Goal: Transaction & Acquisition: Purchase product/service

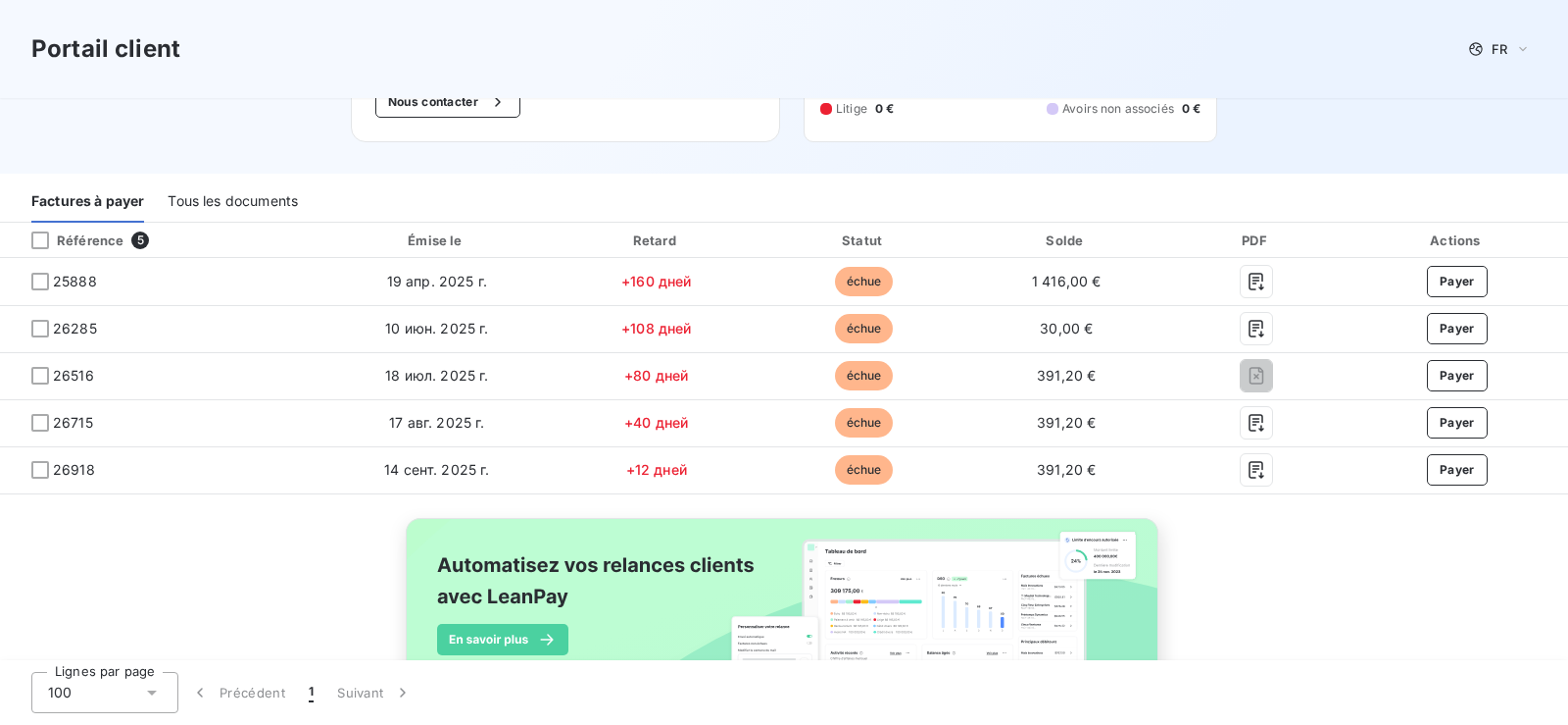
scroll to position [196, 0]
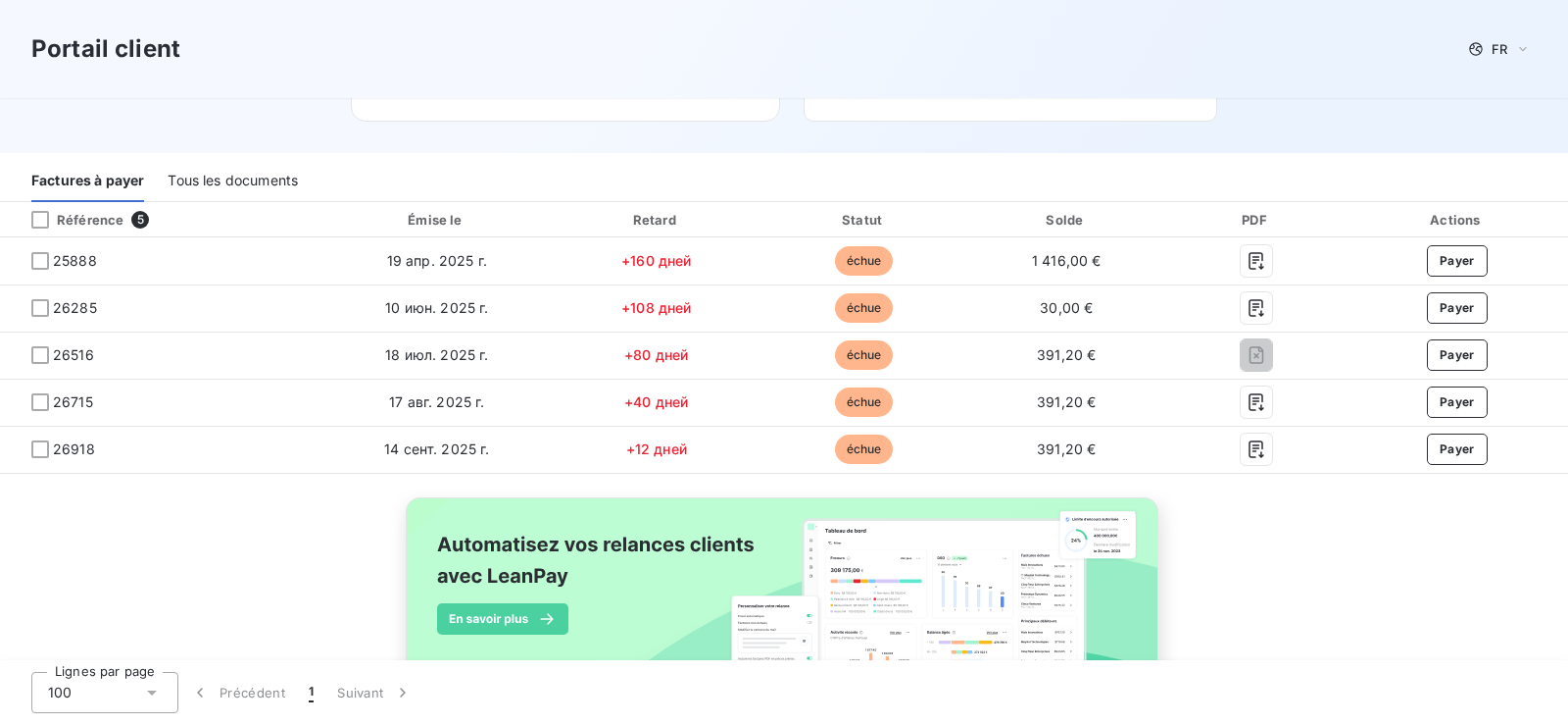
click at [236, 177] on div "Tous les documents" at bounding box center [233, 182] width 131 height 41
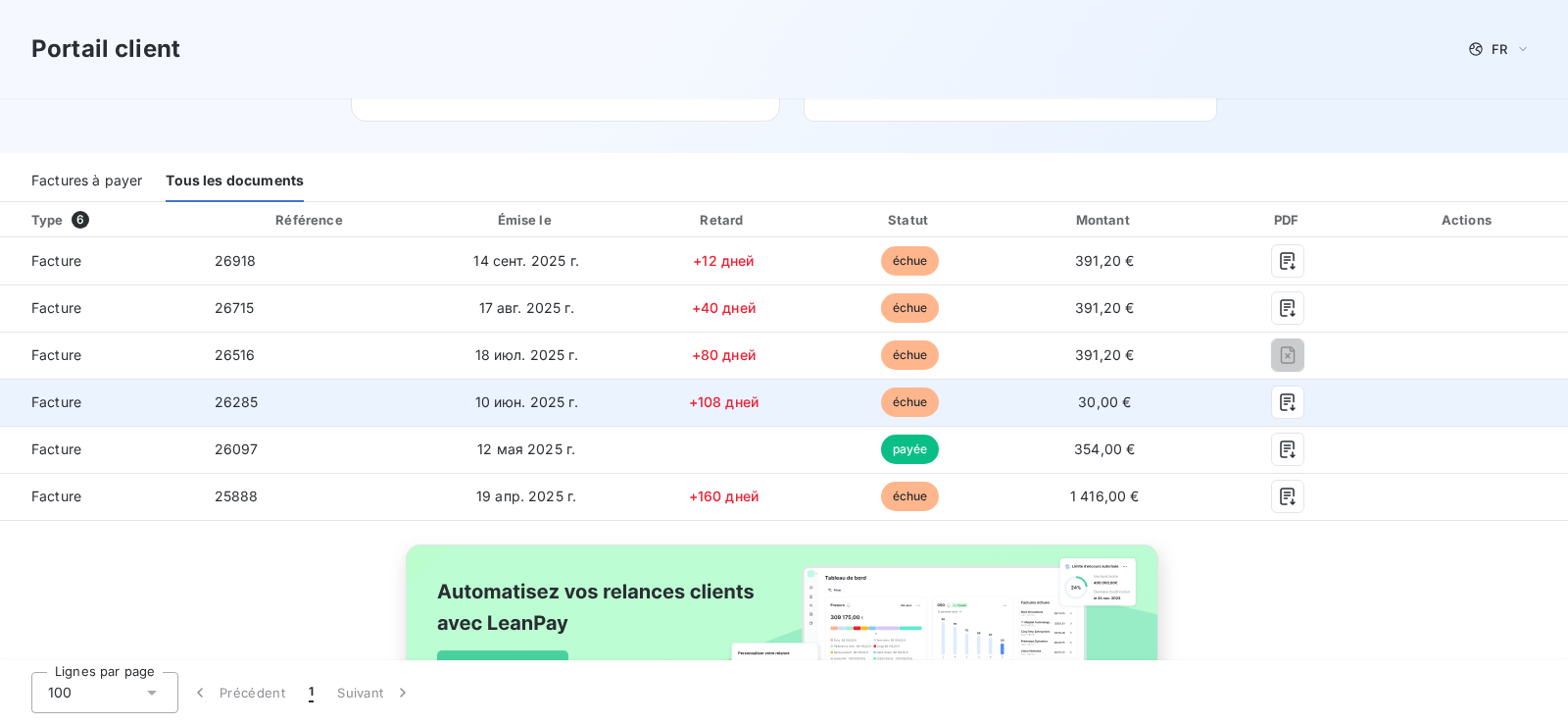
click at [1184, 406] on td "30,00 €" at bounding box center [1105, 402] width 205 height 47
click at [1281, 405] on icon "button" at bounding box center [1288, 402] width 15 height 18
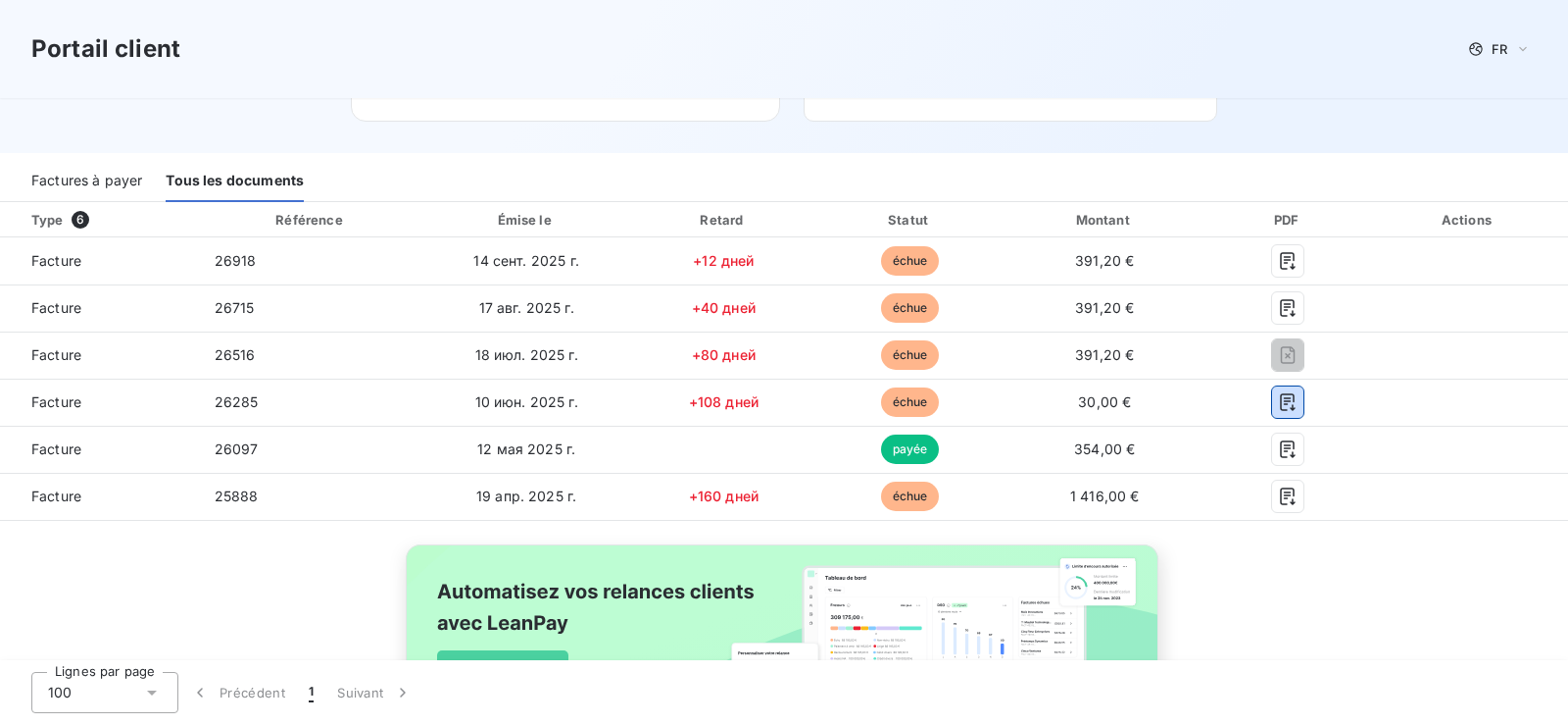
click at [106, 174] on div "Factures à payer" at bounding box center [86, 182] width 111 height 41
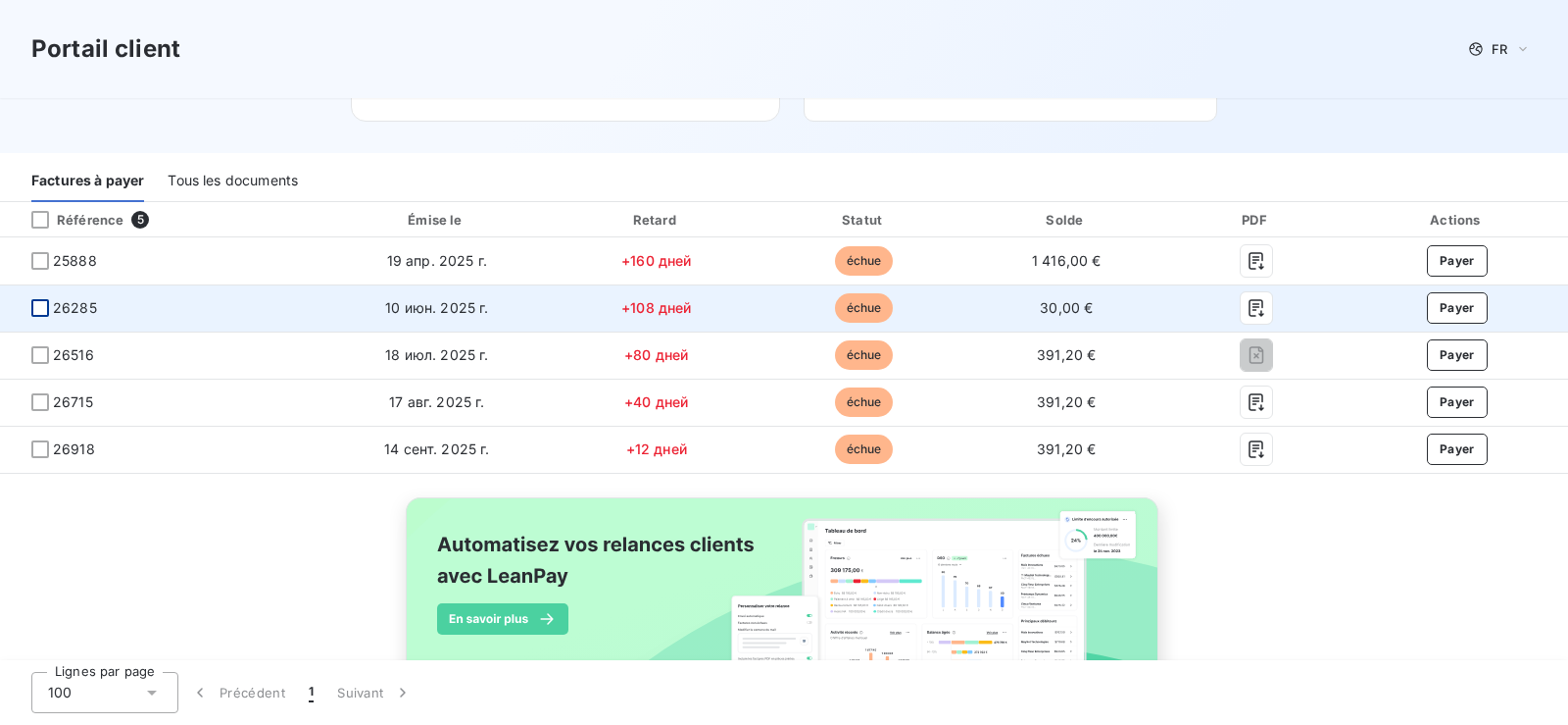
click at [35, 305] on div at bounding box center [40, 307] width 18 height 18
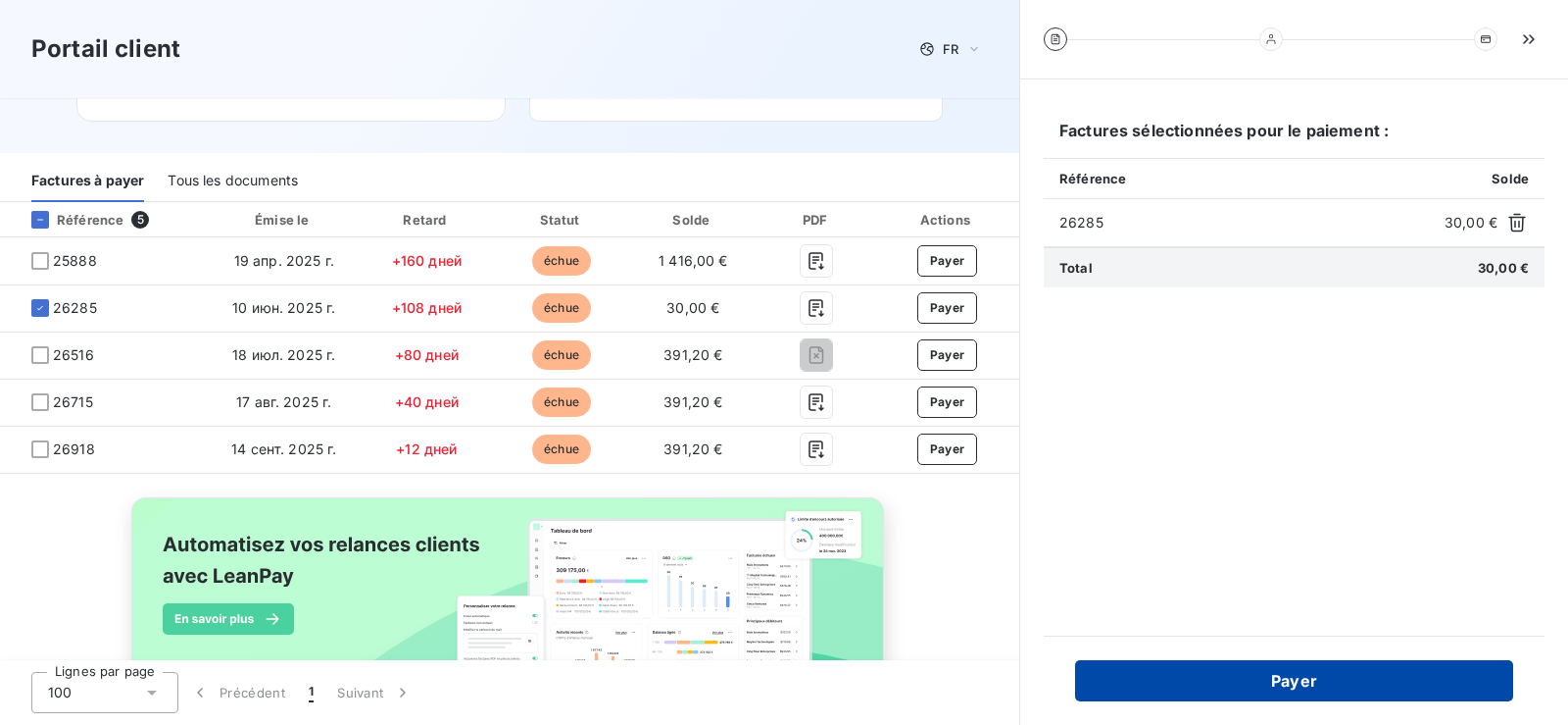
click at [1339, 697] on button "Payer" at bounding box center [1294, 681] width 438 height 41
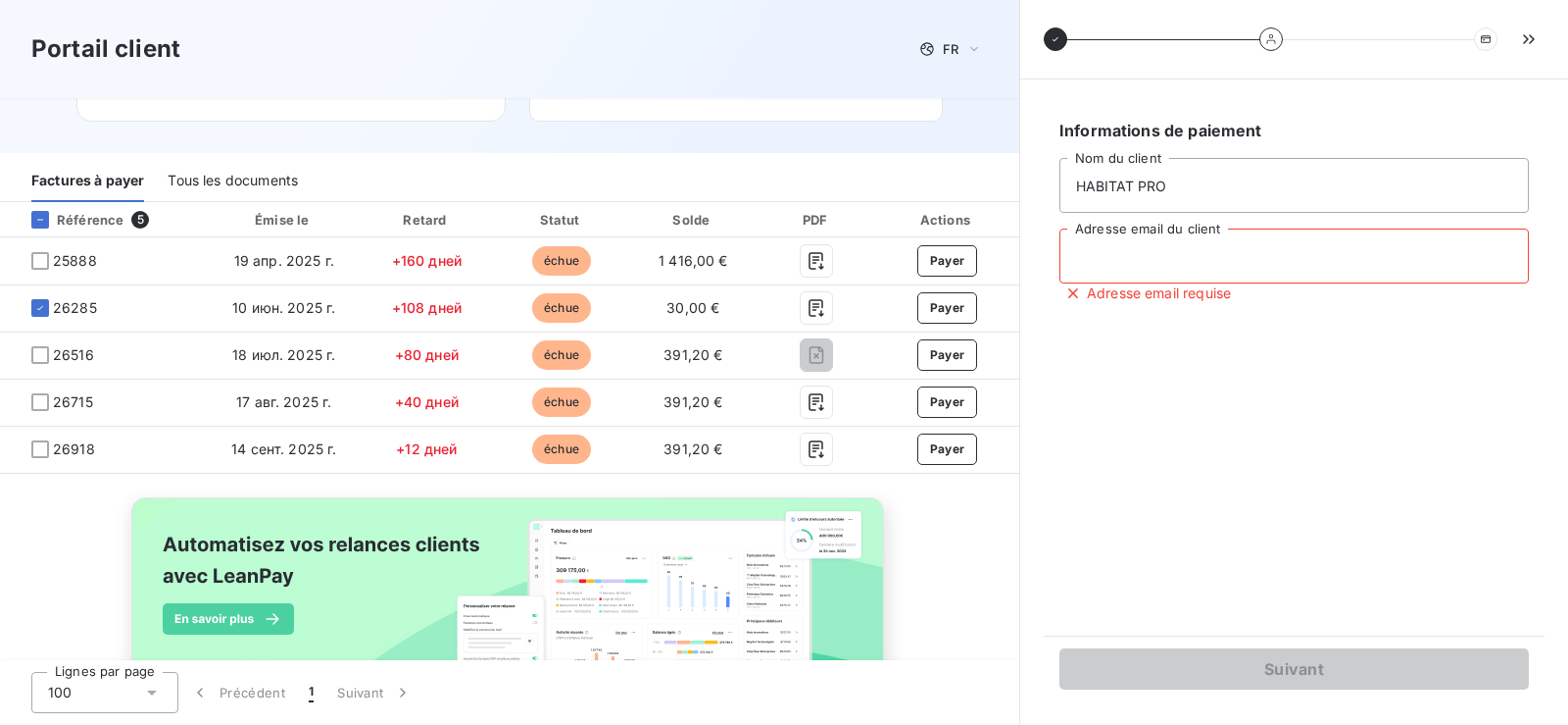
click at [1178, 248] on input "Adresse email du client" at bounding box center [1294, 256] width 469 height 55
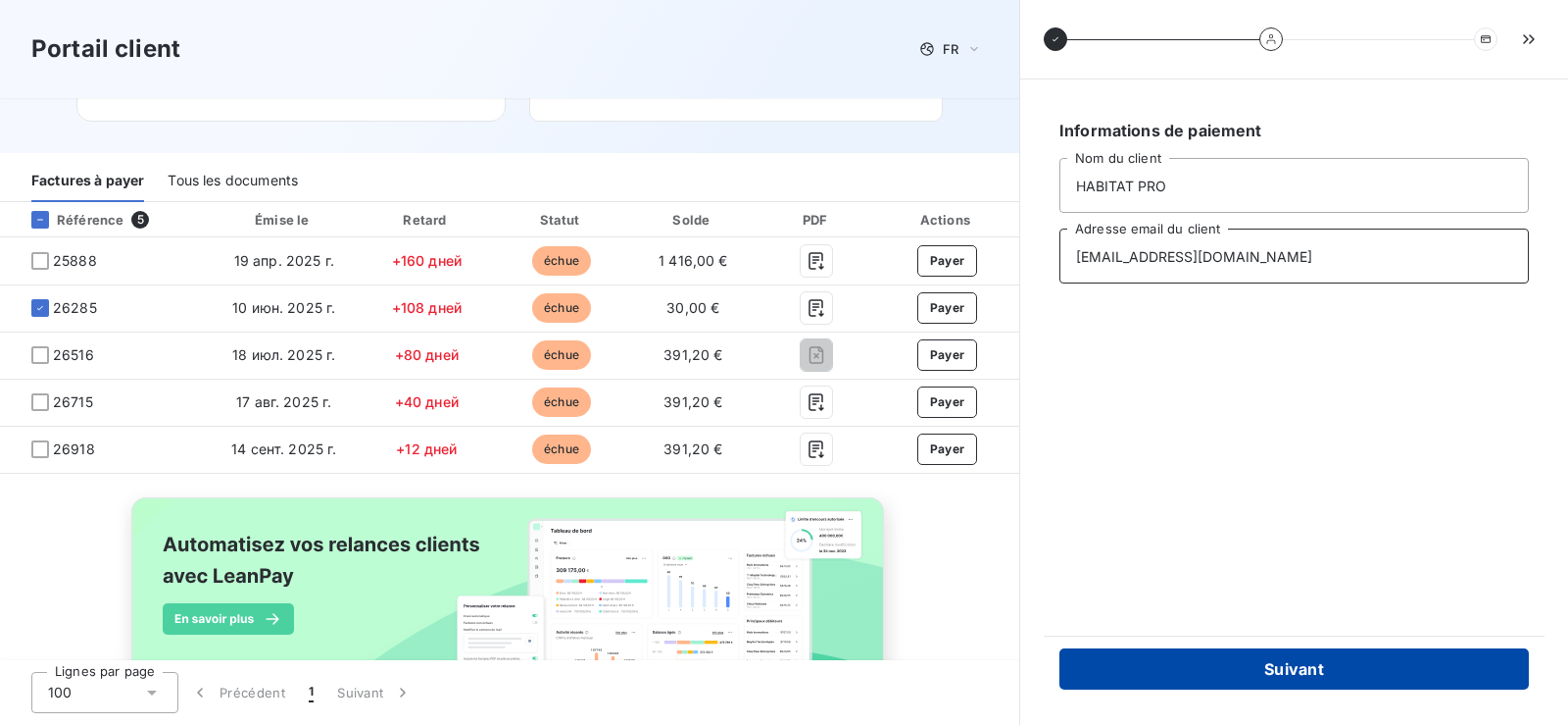
type input "habitatpro247@gmail.com"
click at [1308, 669] on button "Suivant" at bounding box center [1294, 669] width 469 height 41
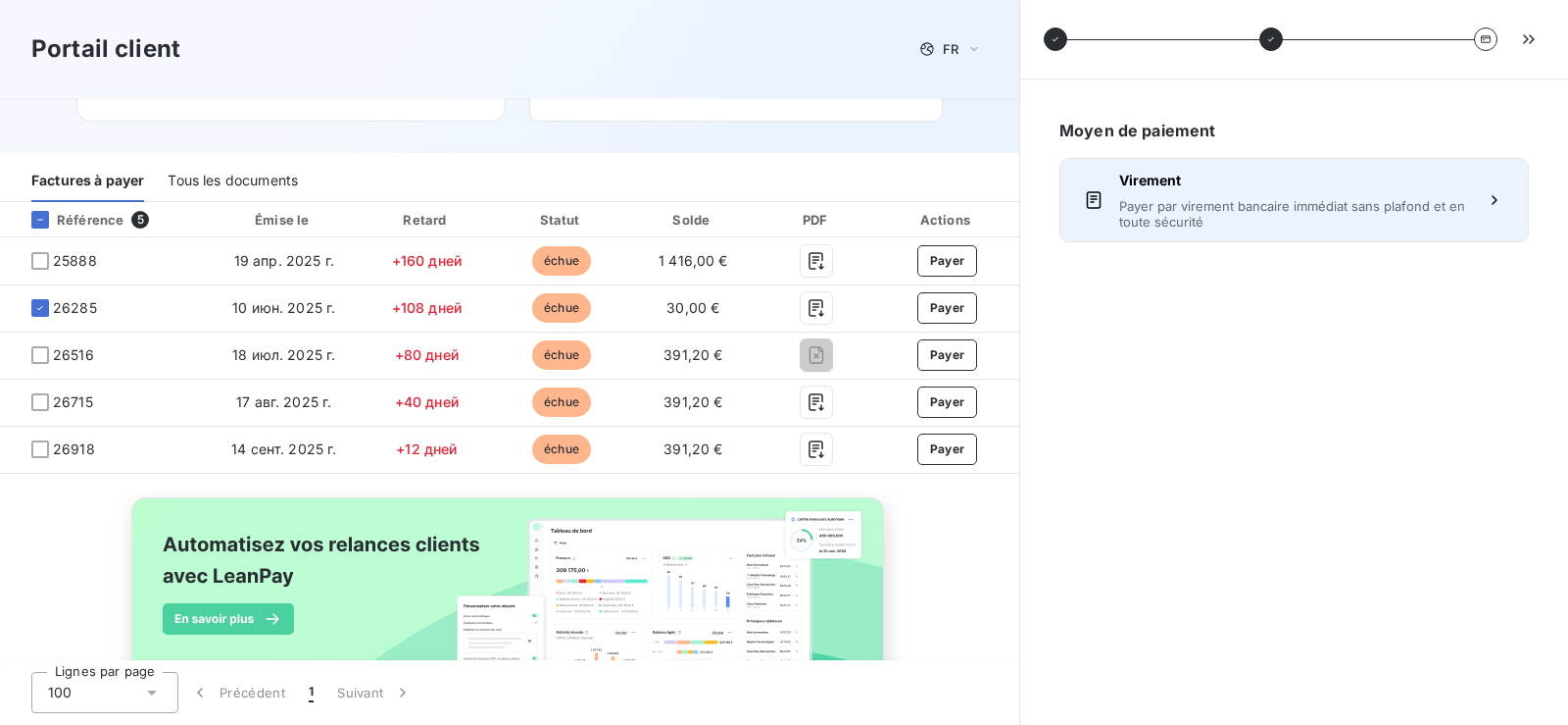
click at [1489, 190] on button "Virement Payer par virement bancaire immédiat sans plafond et en toute sécurité" at bounding box center [1294, 200] width 469 height 84
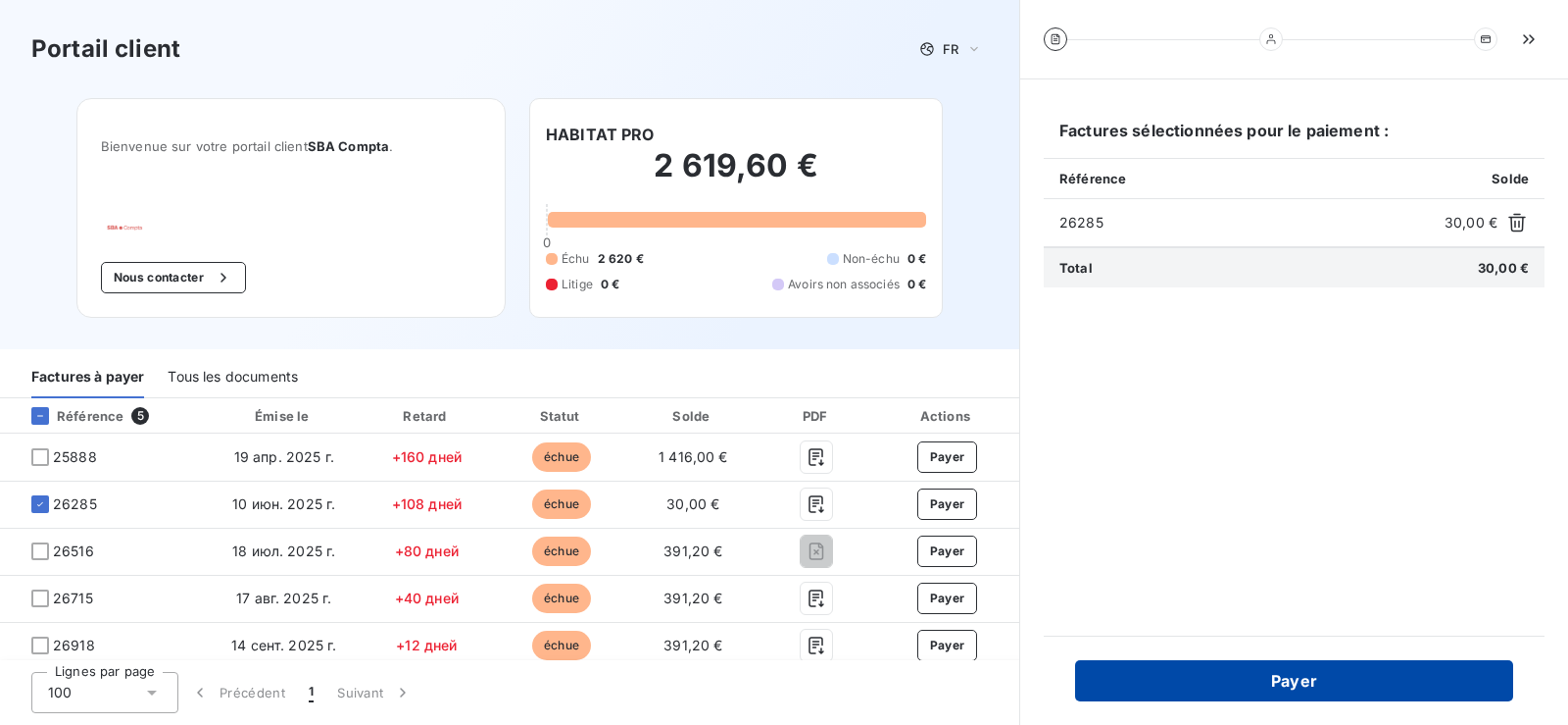
click at [1325, 690] on button "Payer" at bounding box center [1294, 681] width 438 height 41
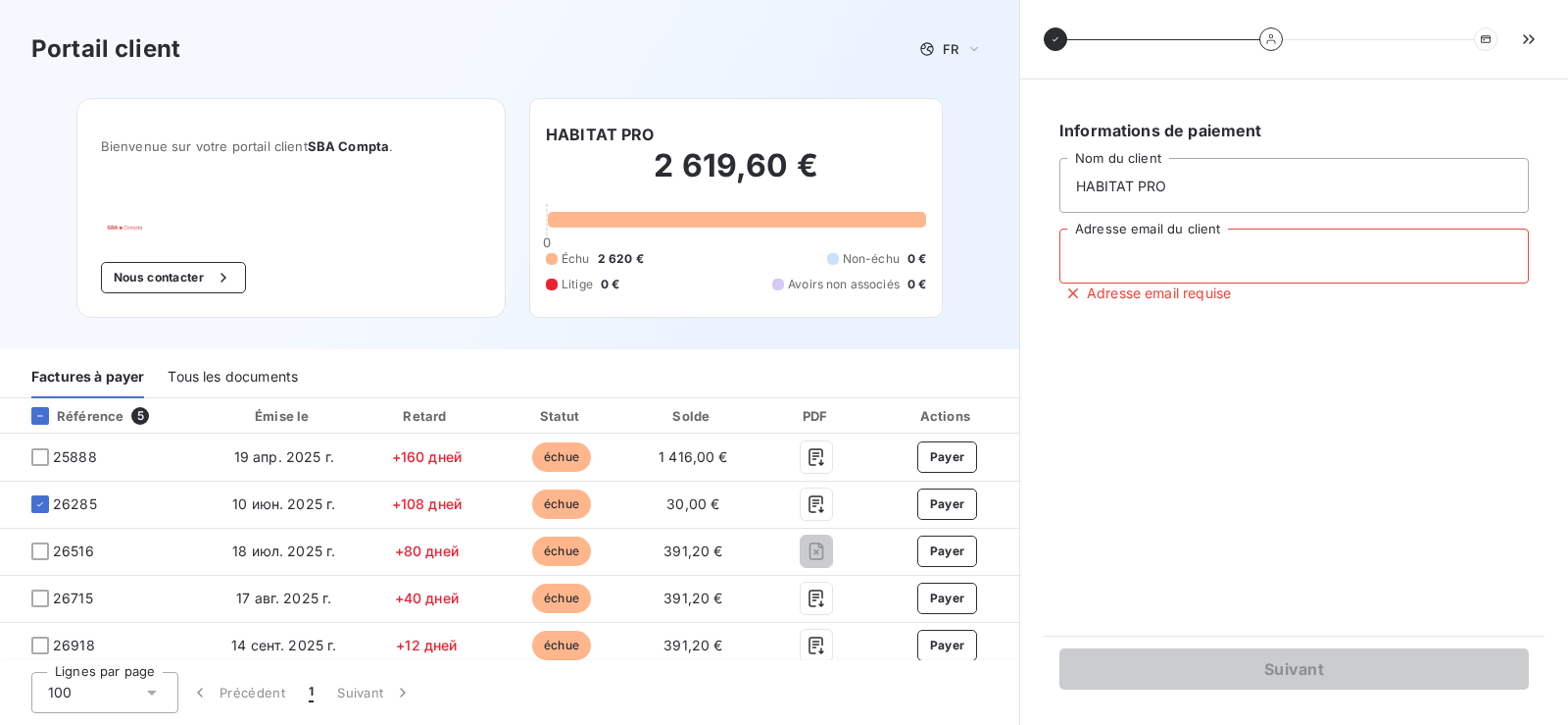
click at [1190, 260] on input "Adresse email du client" at bounding box center [1294, 256] width 469 height 55
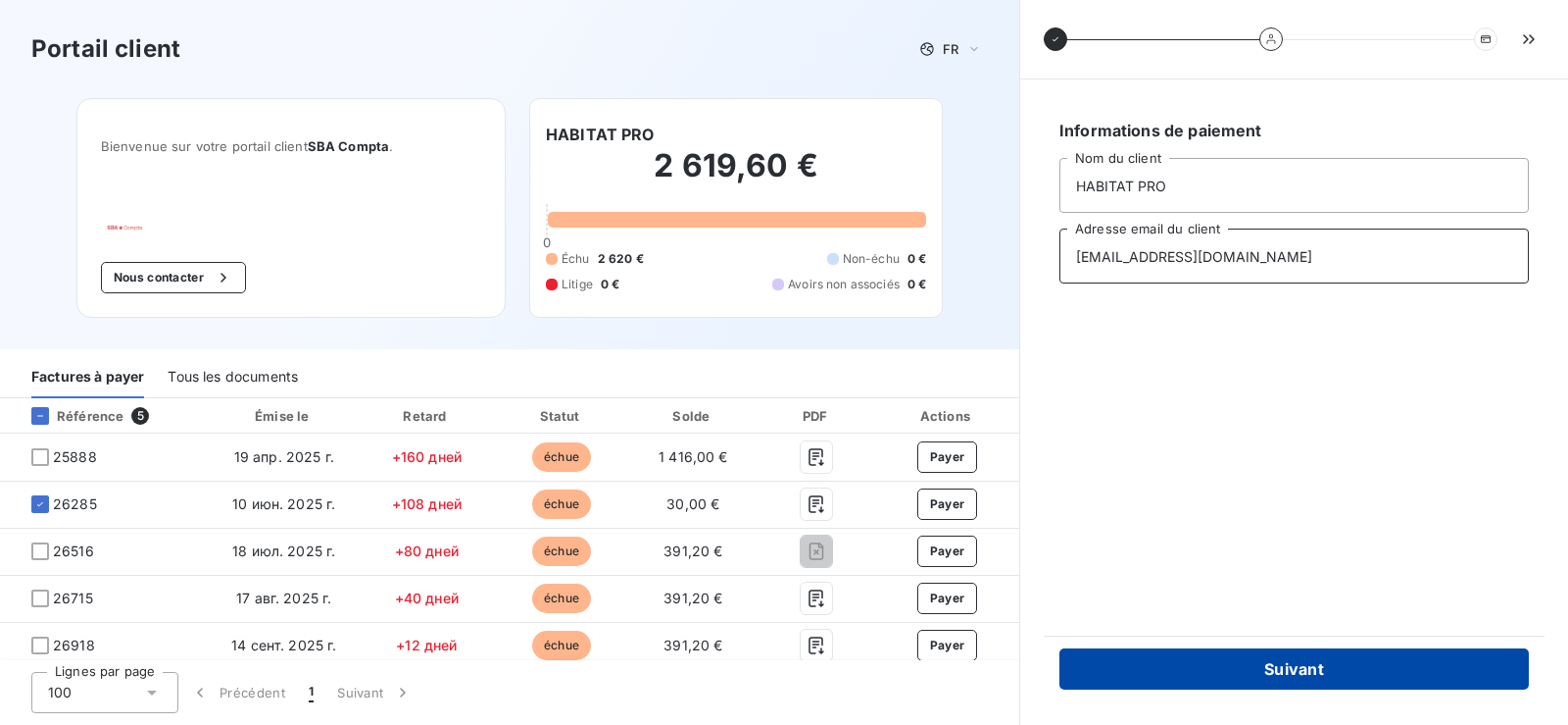
type input "[EMAIL_ADDRESS][DOMAIN_NAME]"
click at [1305, 667] on button "Suivant" at bounding box center [1294, 669] width 469 height 41
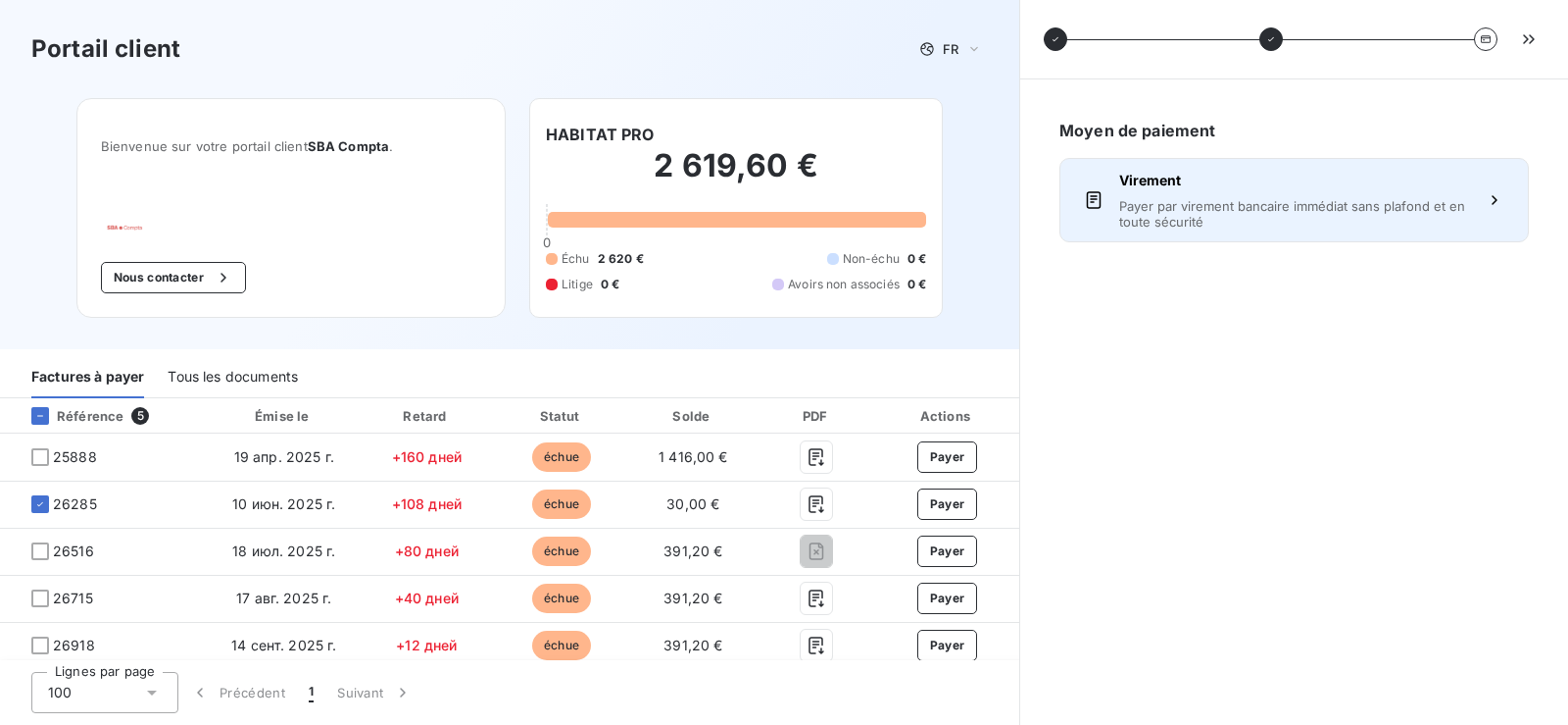
click at [1314, 205] on span "Payer par virement bancaire immédiat sans plafond et en toute sécurité" at bounding box center [1294, 214] width 350 height 31
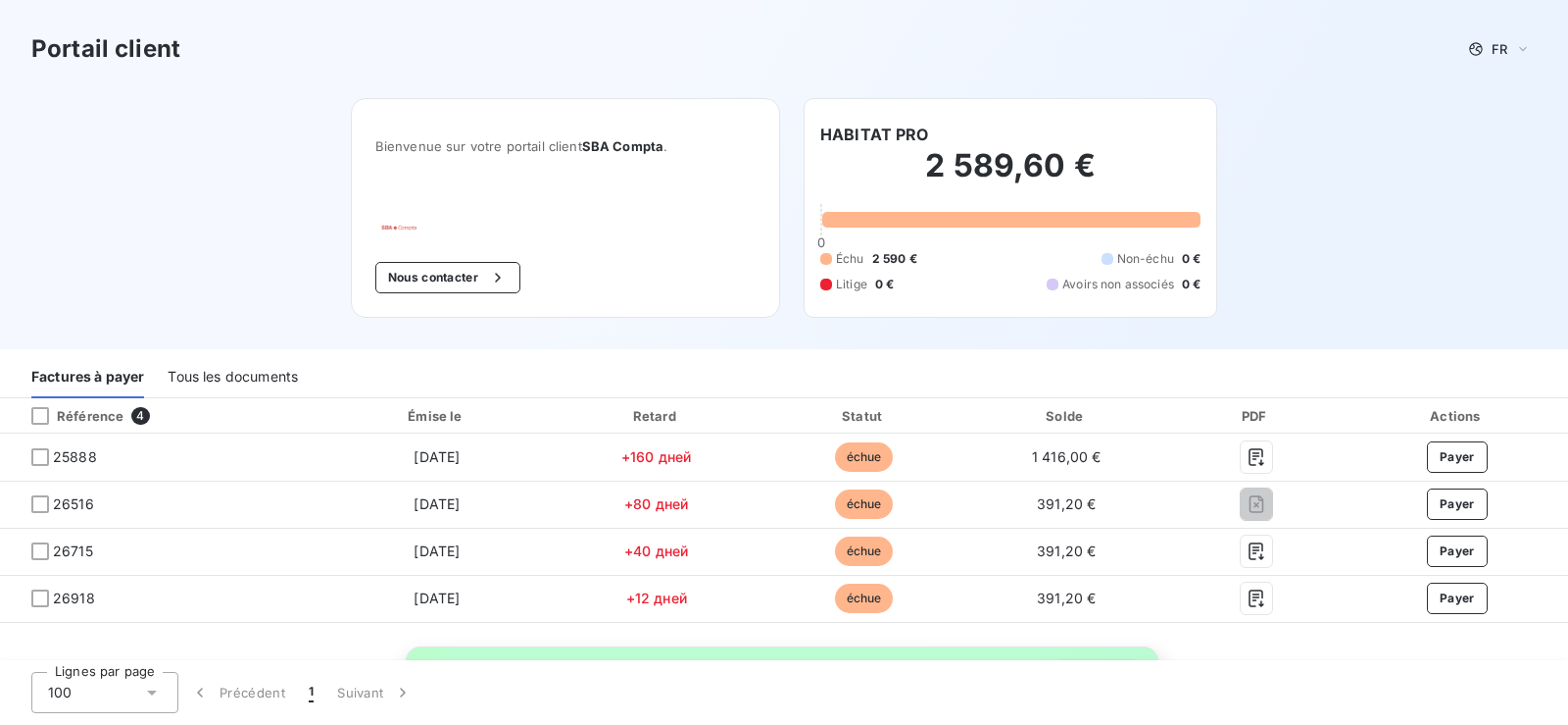
click at [255, 378] on div "Tous les documents" at bounding box center [233, 377] width 131 height 41
